Goal: Browse casually

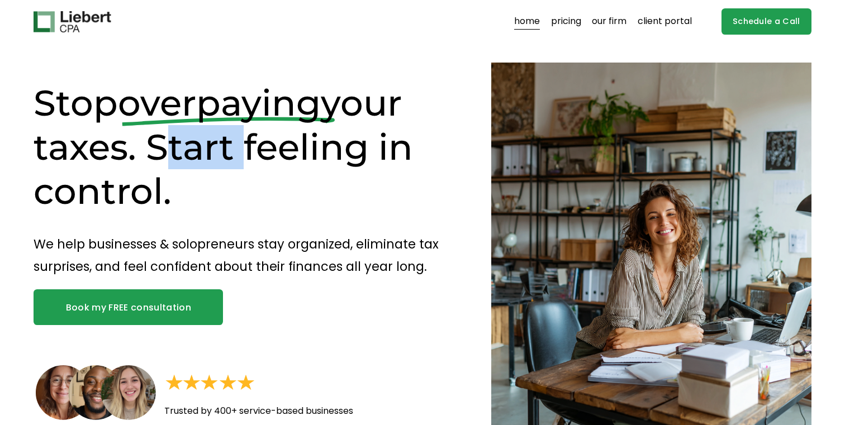
click at [186, 145] on h1 "Stop overpaying your taxes. Start feeling in control." at bounding box center [243, 147] width 418 height 133
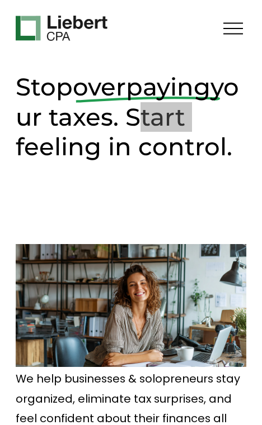
click at [108, 103] on h1 "Stop overpaying your taxes. Start feeling in control." at bounding box center [131, 116] width 230 height 89
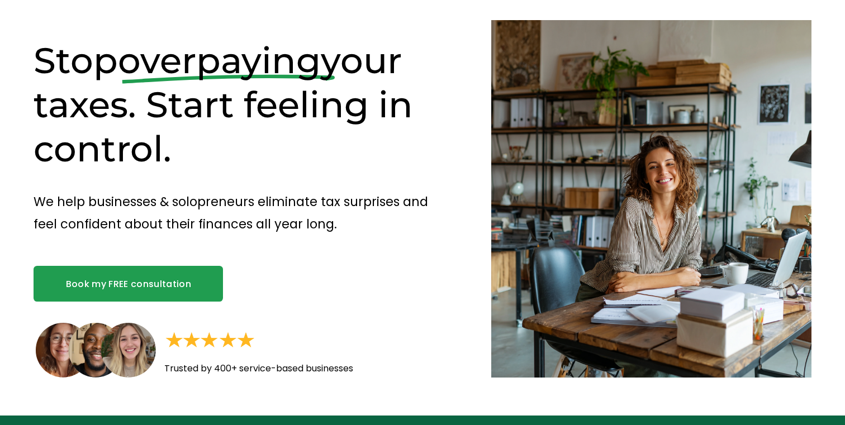
scroll to position [43, 0]
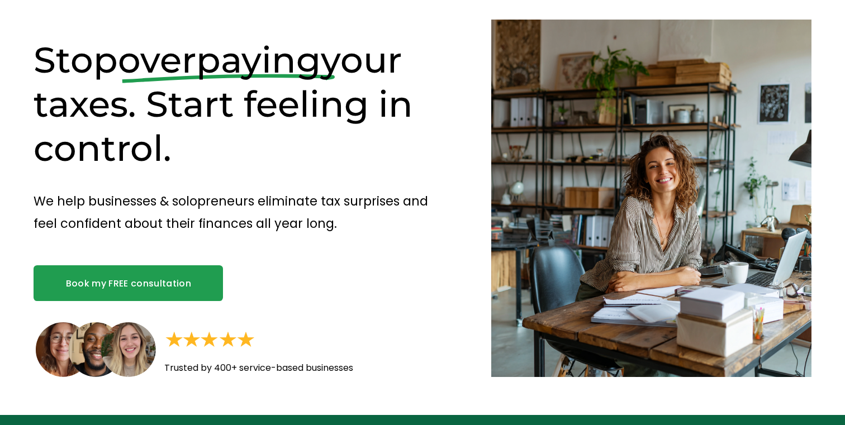
drag, startPoint x: 243, startPoint y: 110, endPoint x: 253, endPoint y: 149, distance: 40.6
click at [253, 149] on h1 "Stop overpaying your taxes. Start feeling in control." at bounding box center [243, 104] width 418 height 133
copy h1 "feeling in control."
click at [206, 63] on span "overpaying" at bounding box center [219, 60] width 203 height 44
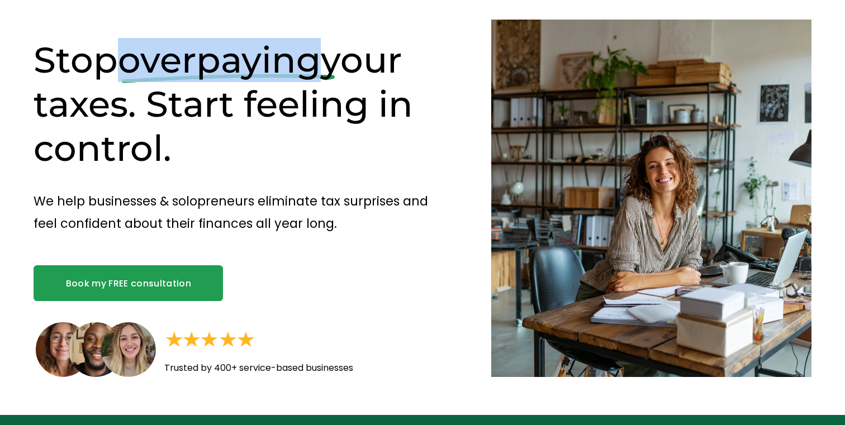
click at [206, 63] on span "overpaying" at bounding box center [219, 60] width 203 height 44
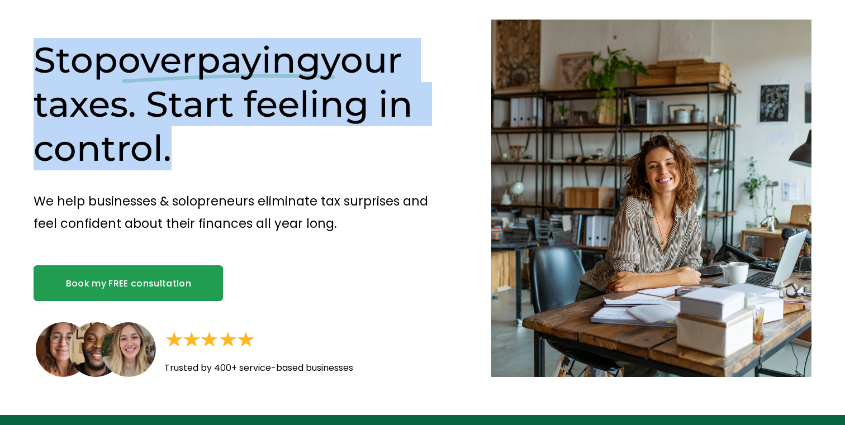
click at [206, 63] on span "overpaying" at bounding box center [219, 60] width 203 height 44
copy div "Stop overpaying your taxes. Start feeling in control."
click at [381, 174] on div "Stop overpaying your taxes. Start feeling in control." at bounding box center [243, 112] width 418 height 149
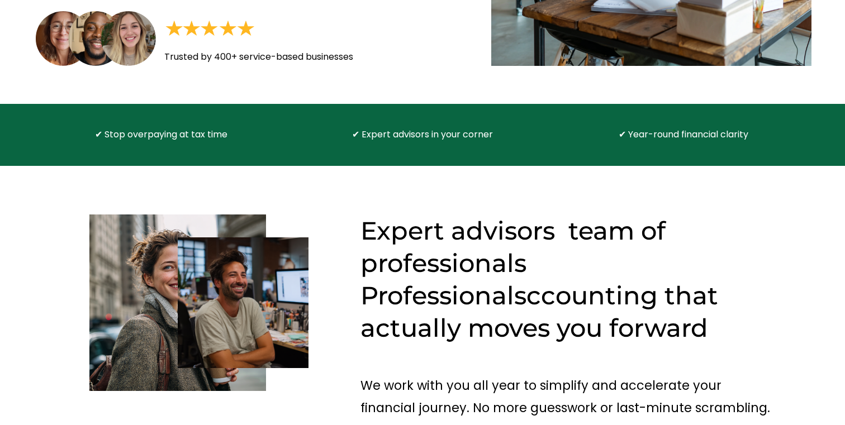
scroll to position [407, 0]
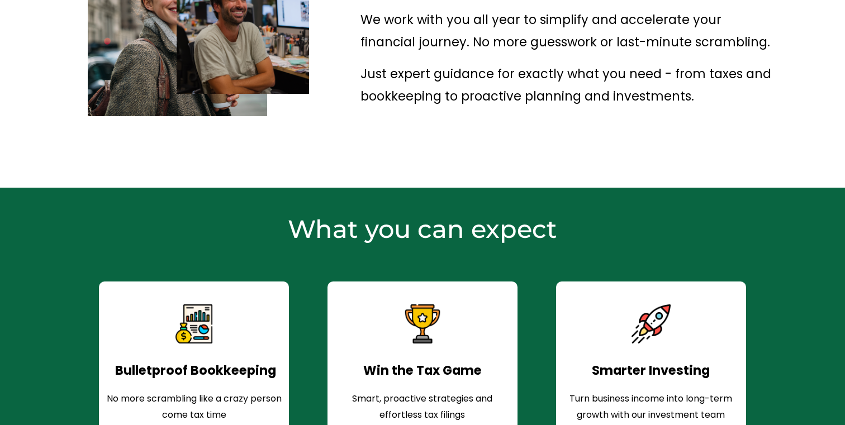
scroll to position [764, 0]
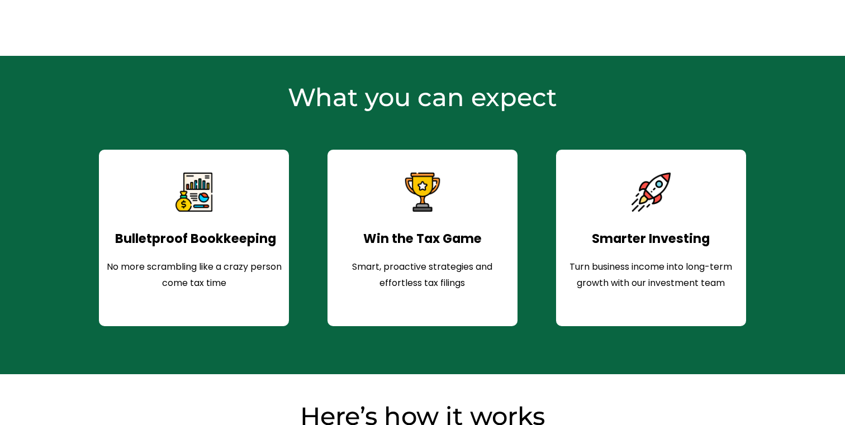
click at [617, 270] on span "Turn business income into long-term growth with our investment team" at bounding box center [652, 275] width 165 height 29
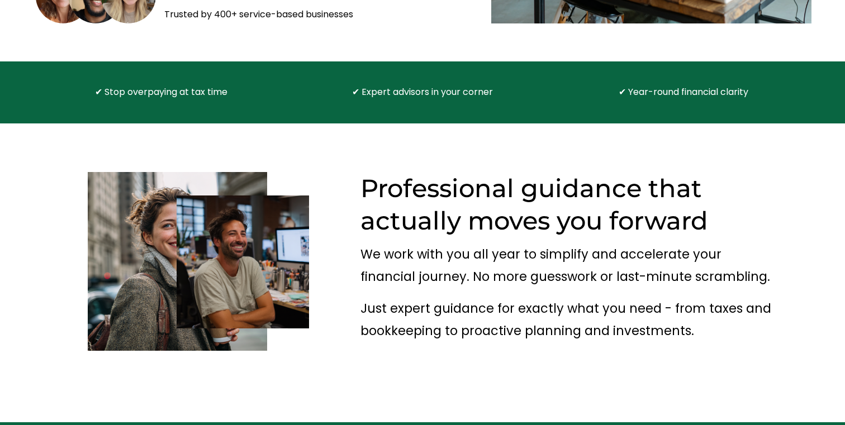
scroll to position [420, 0]
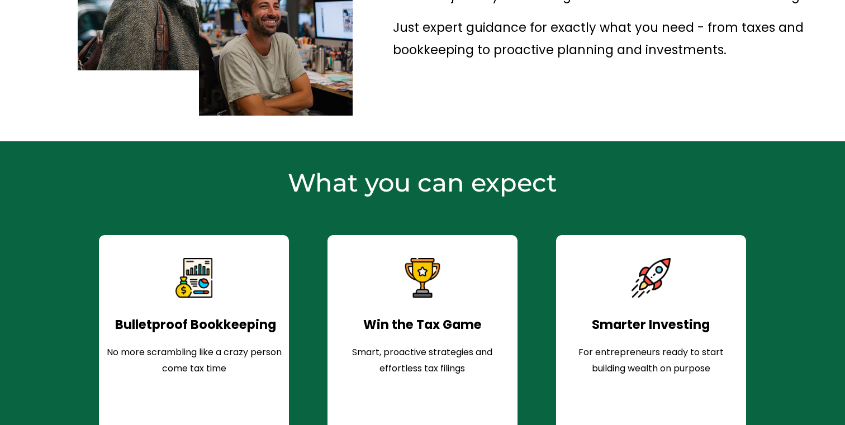
scroll to position [825, 0]
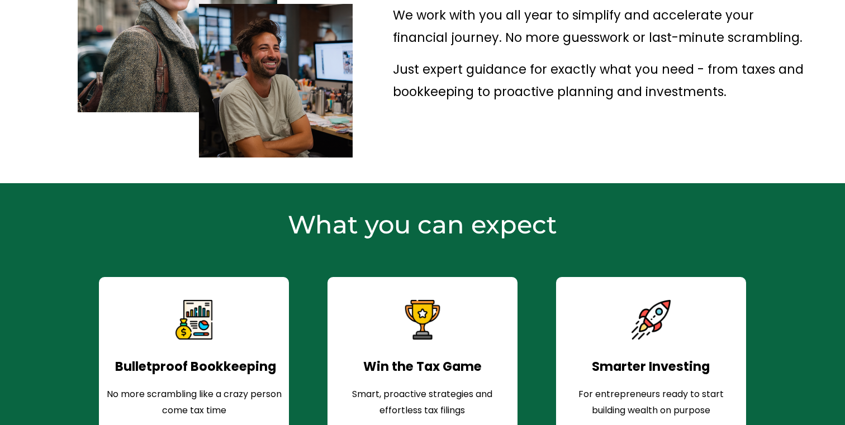
scroll to position [765, 0]
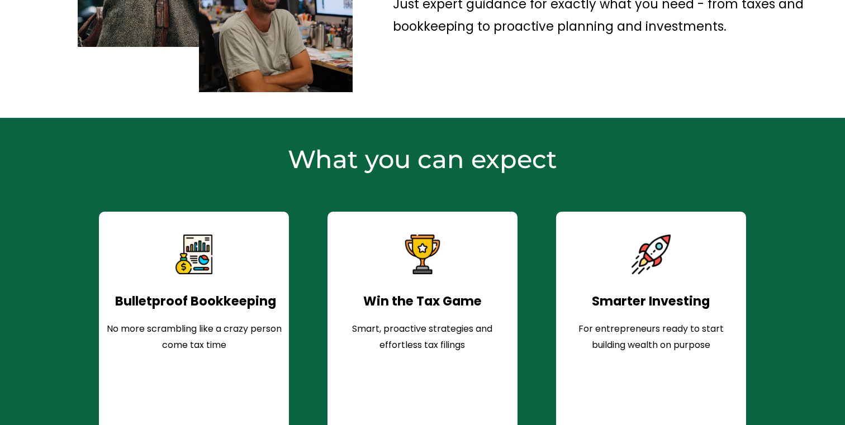
scroll to position [797, 0]
